Goal: Navigation & Orientation: Find specific page/section

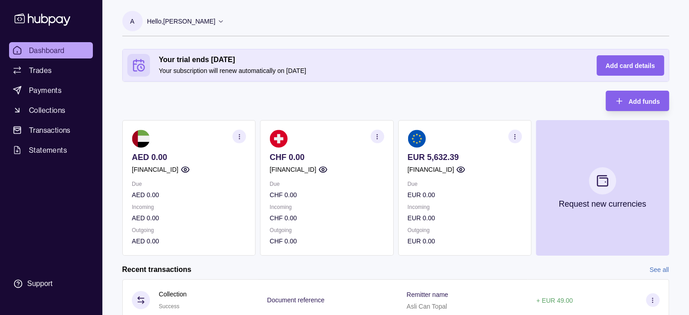
click at [519, 139] on section "button" at bounding box center [515, 137] width 14 height 14
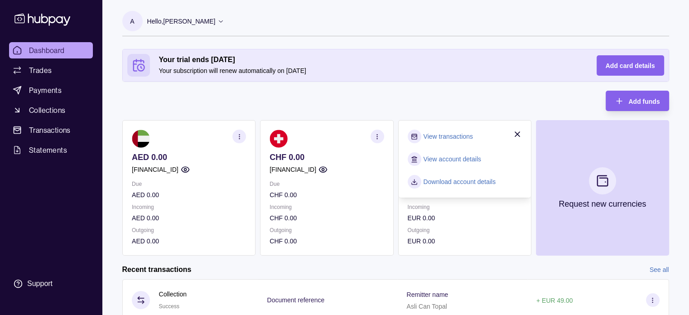
click at [454, 136] on link "View transactions" at bounding box center [447, 136] width 49 height 10
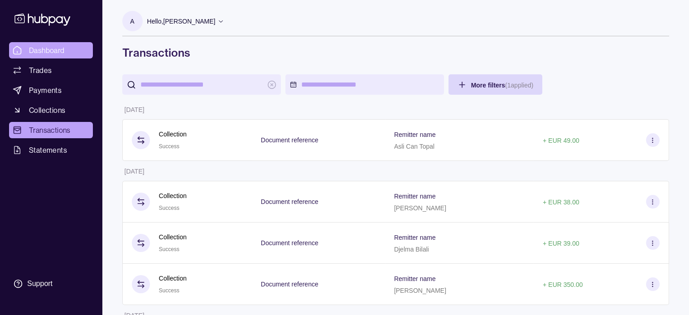
click at [68, 50] on link "Dashboard" at bounding box center [51, 50] width 84 height 16
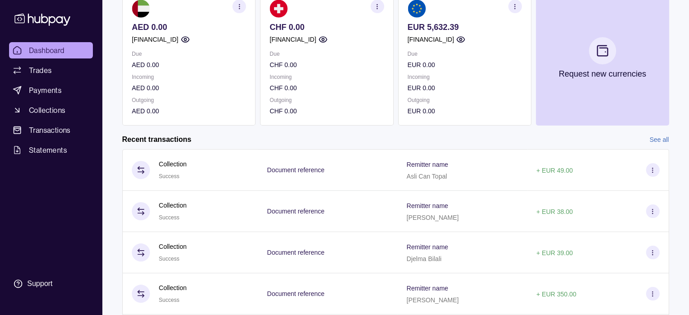
scroll to position [141, 0]
